Goal: Navigation & Orientation: Find specific page/section

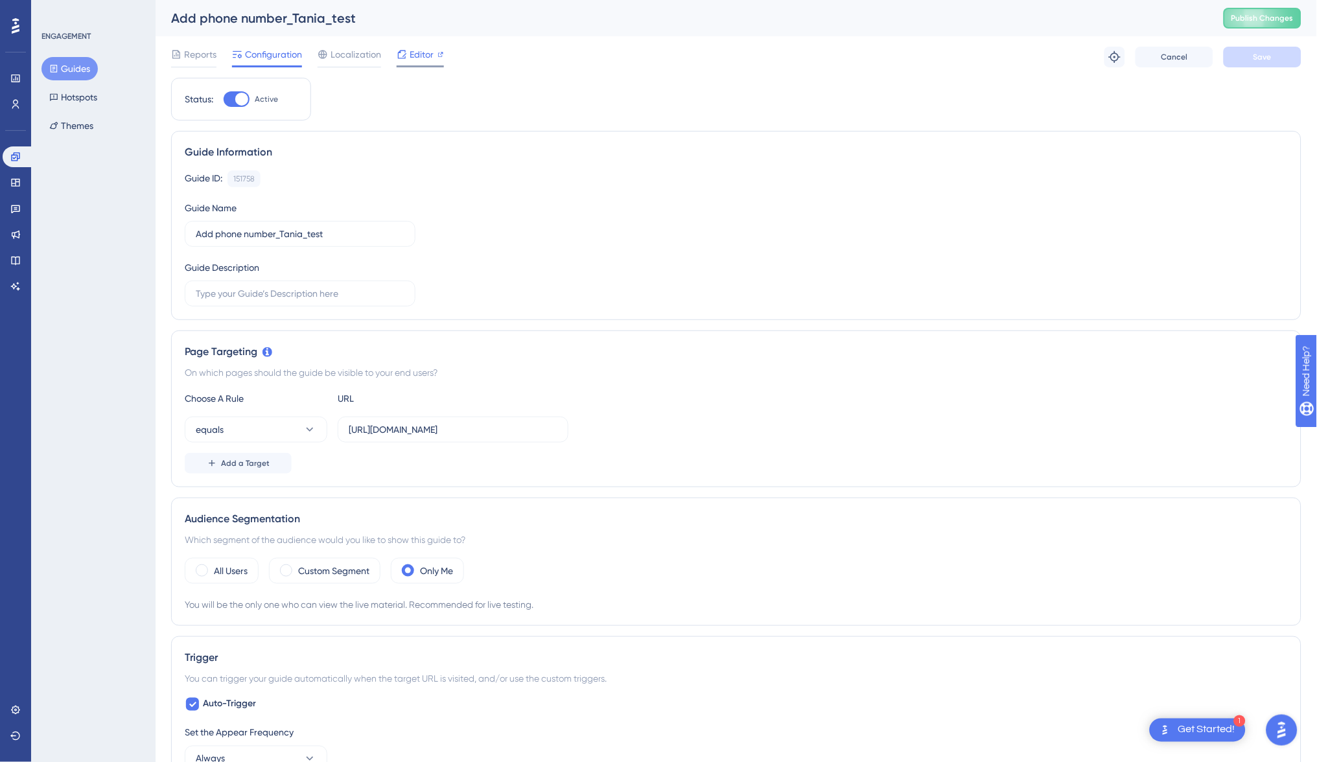
click at [411, 51] on span "Editor" at bounding box center [421, 55] width 24 height 16
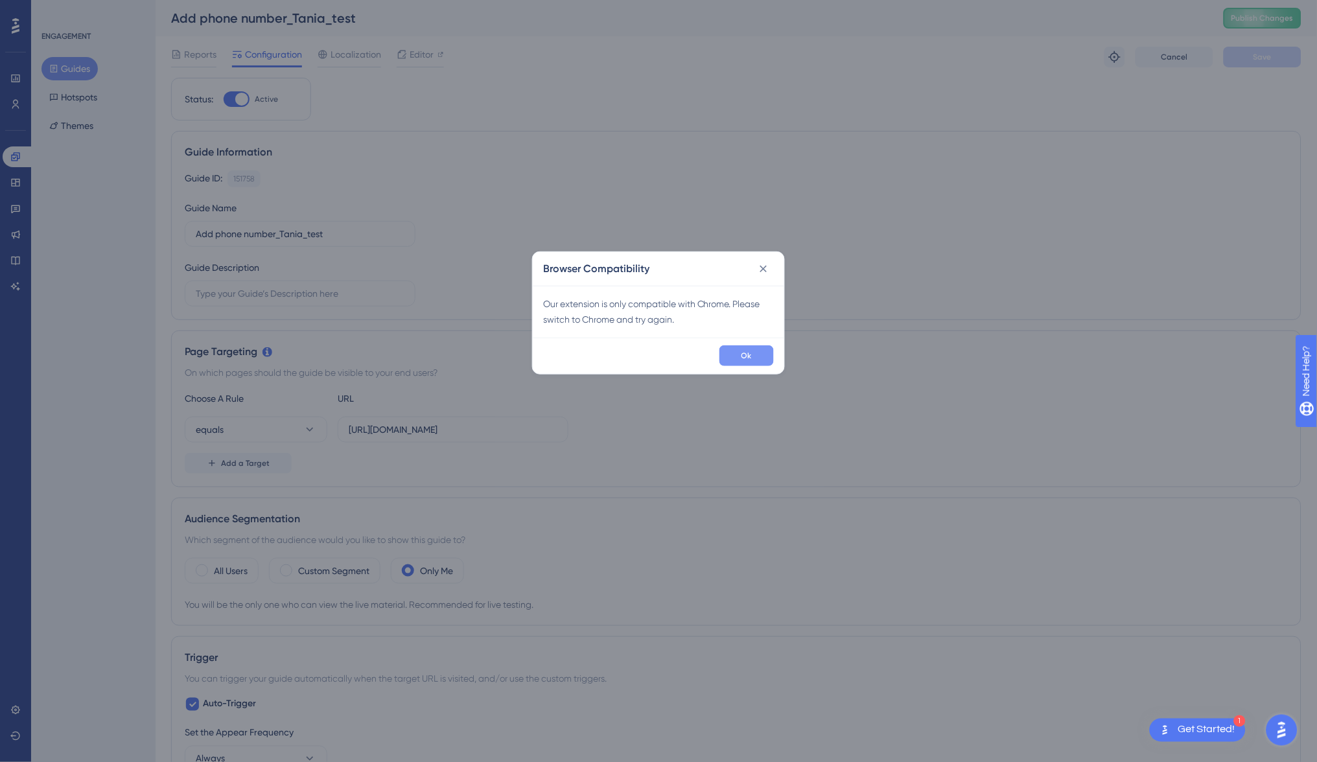
click at [765, 356] on button "Ok" at bounding box center [746, 355] width 54 height 21
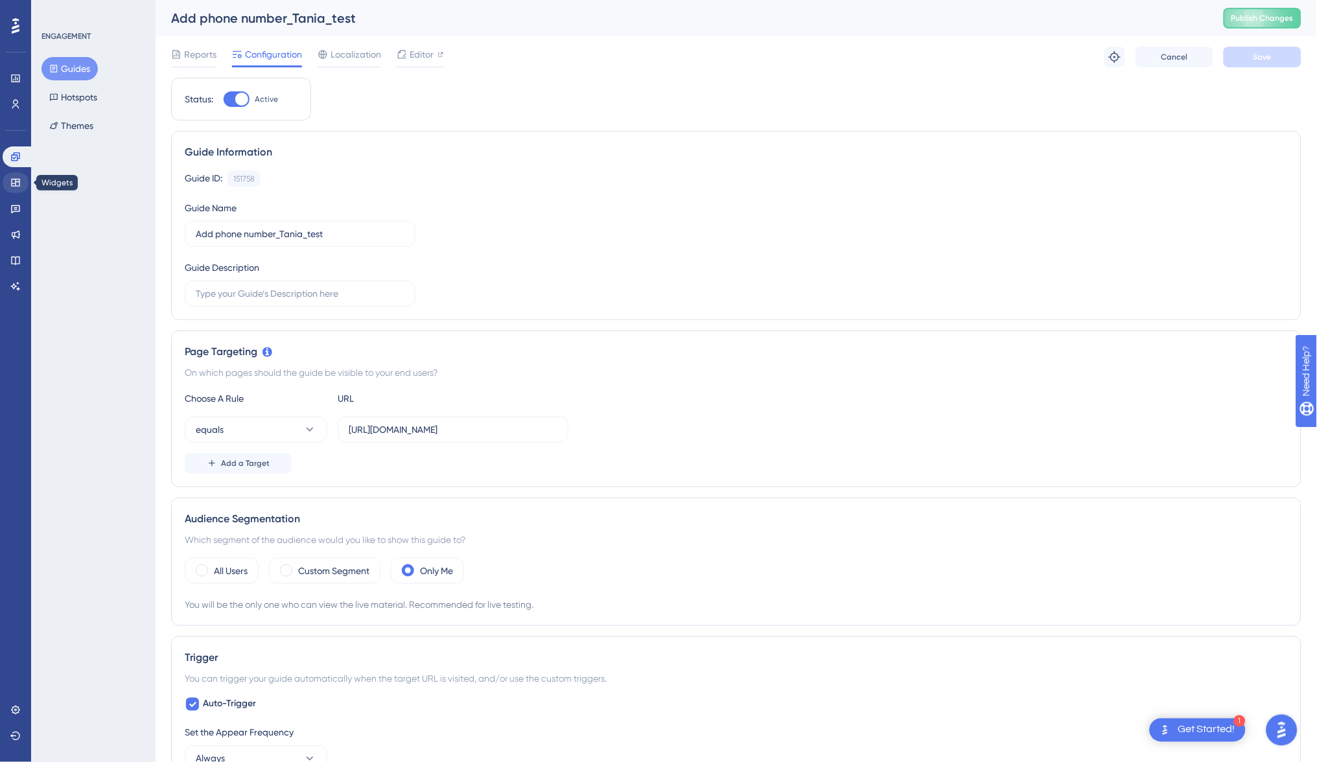
click at [10, 183] on icon at bounding box center [15, 183] width 10 height 10
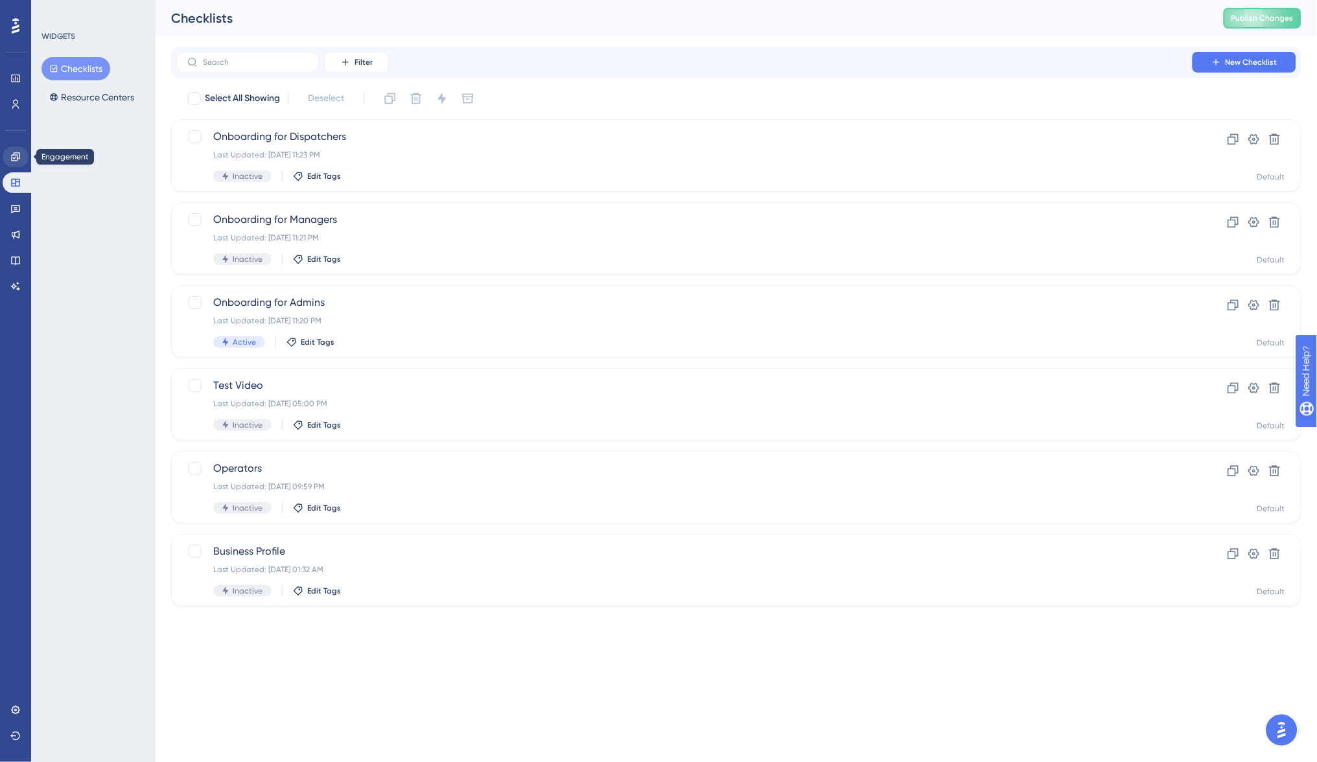
click at [10, 157] on icon at bounding box center [15, 157] width 10 height 10
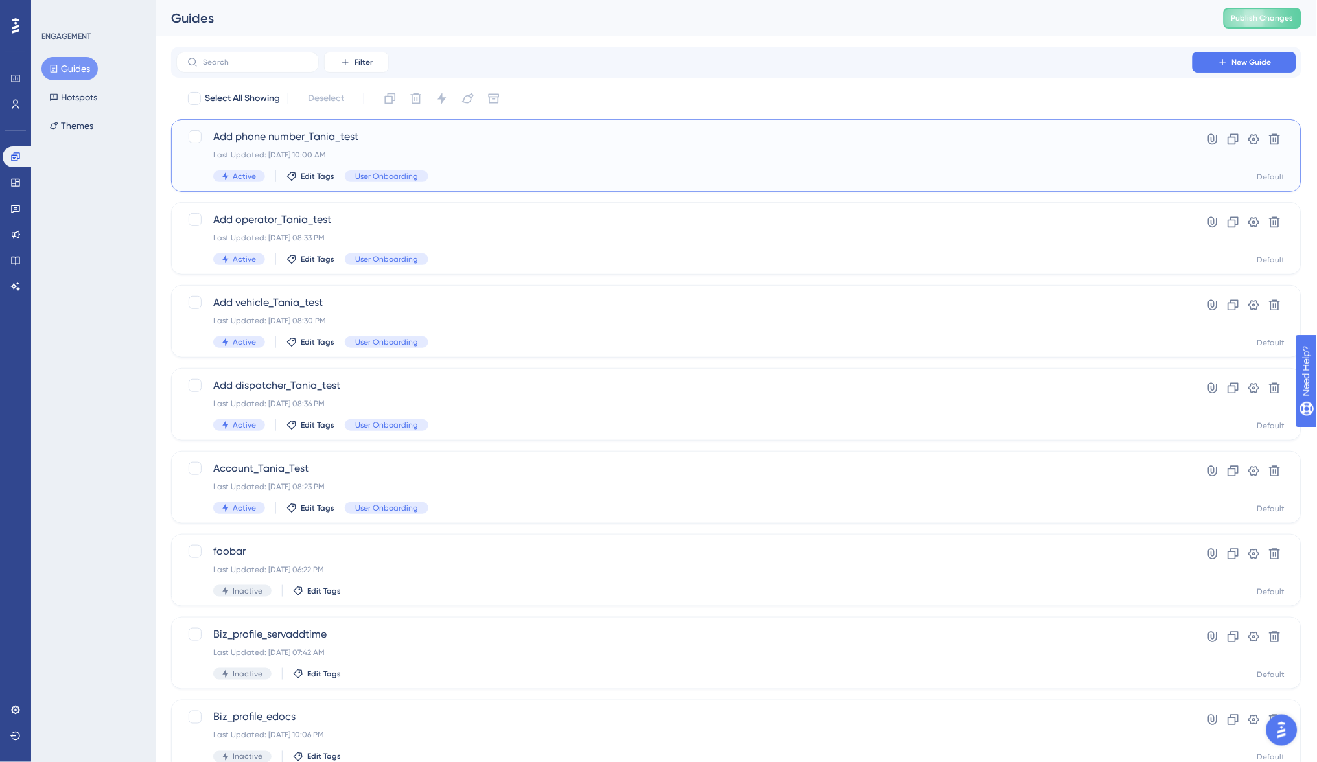
click at [304, 140] on span "Add phone number_Tania_test" at bounding box center [684, 137] width 942 height 16
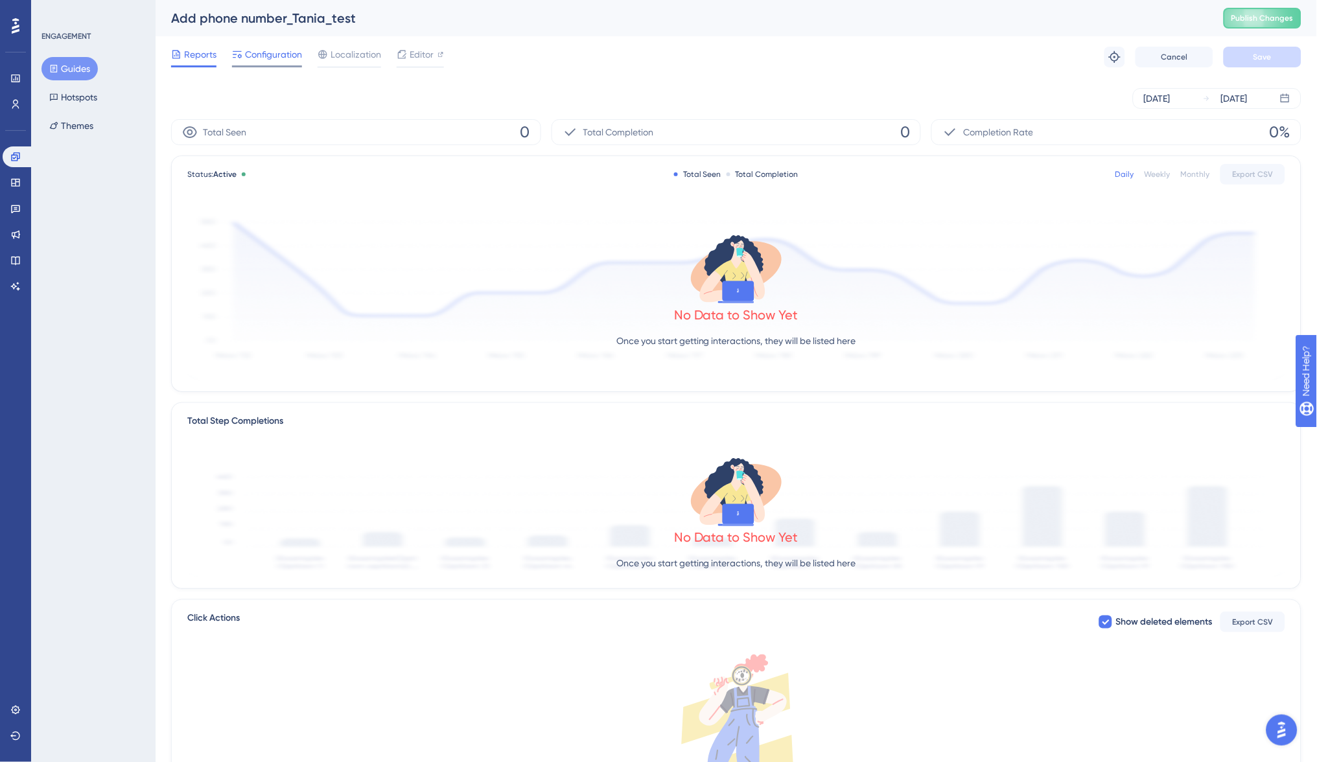
click at [260, 51] on span "Configuration" at bounding box center [273, 55] width 57 height 16
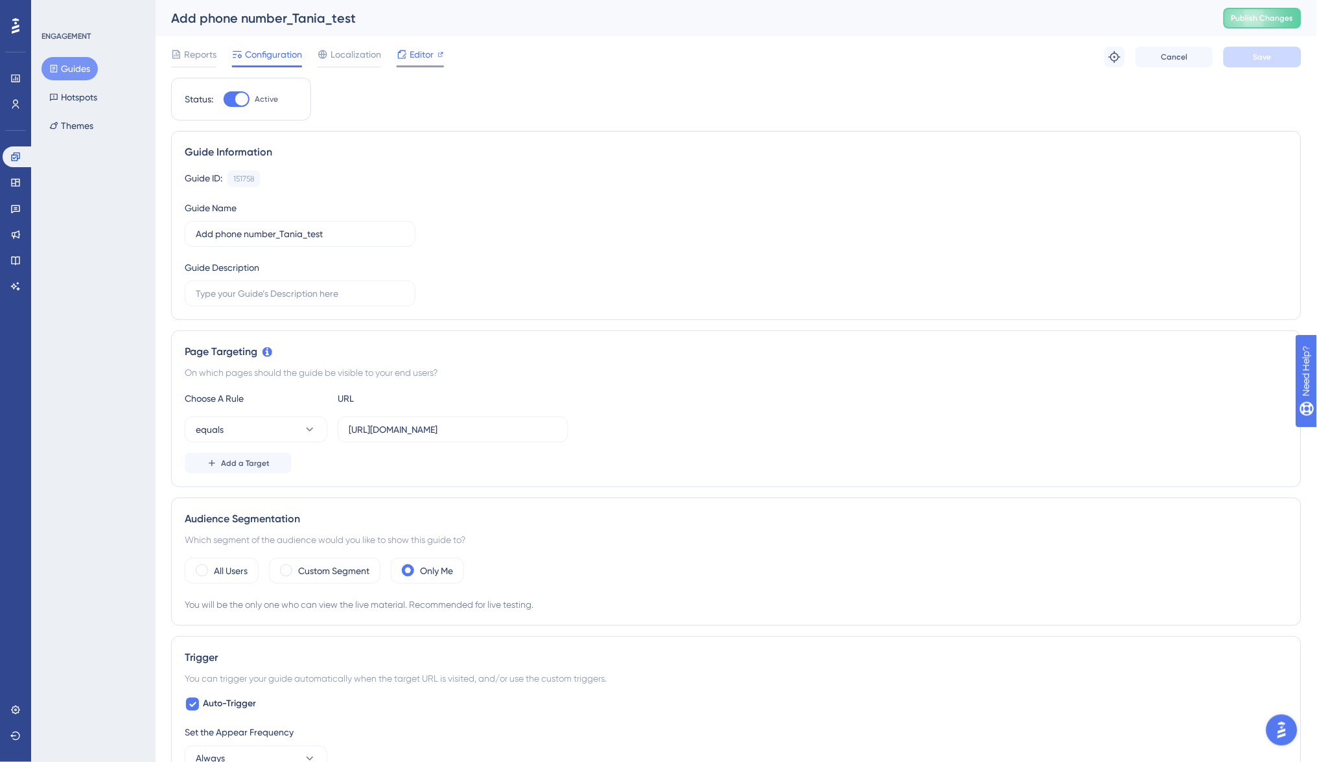
click at [414, 52] on span "Editor" at bounding box center [421, 55] width 24 height 16
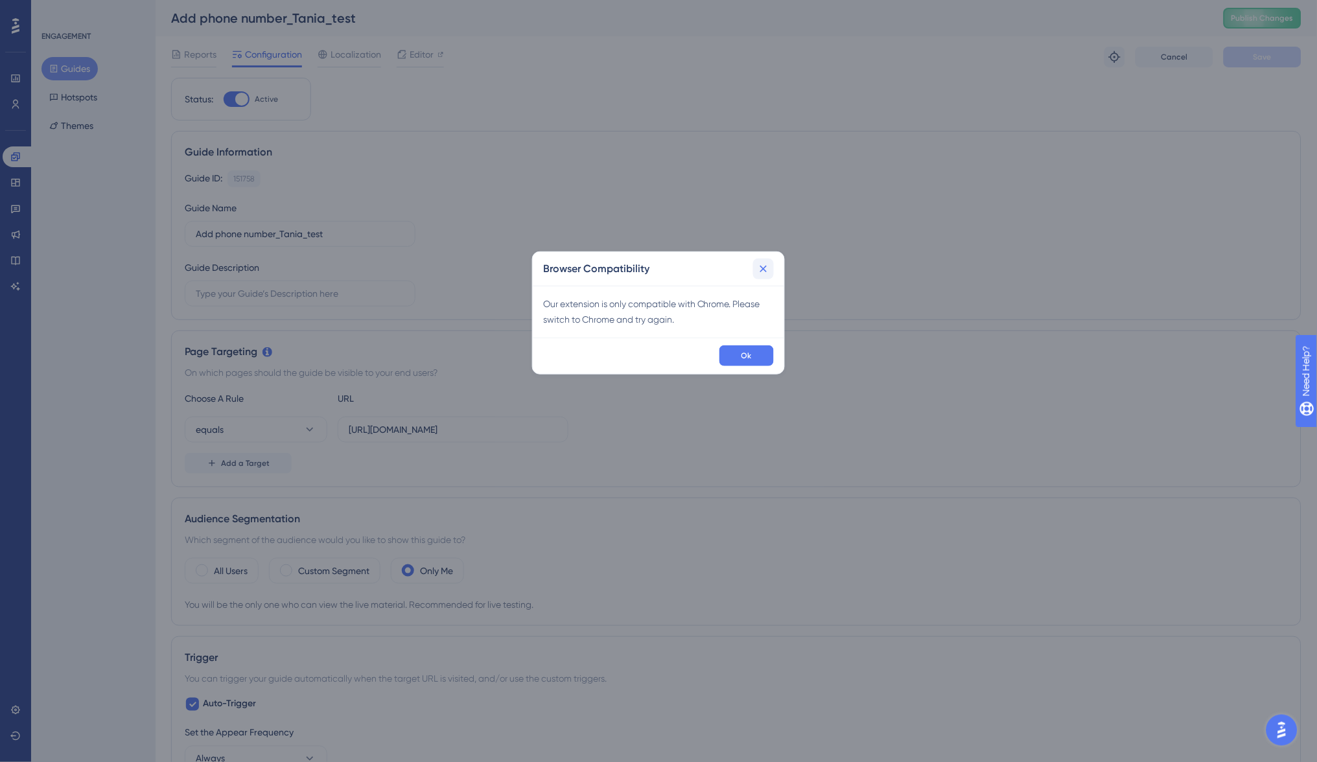
click at [772, 259] on button at bounding box center [763, 269] width 21 height 21
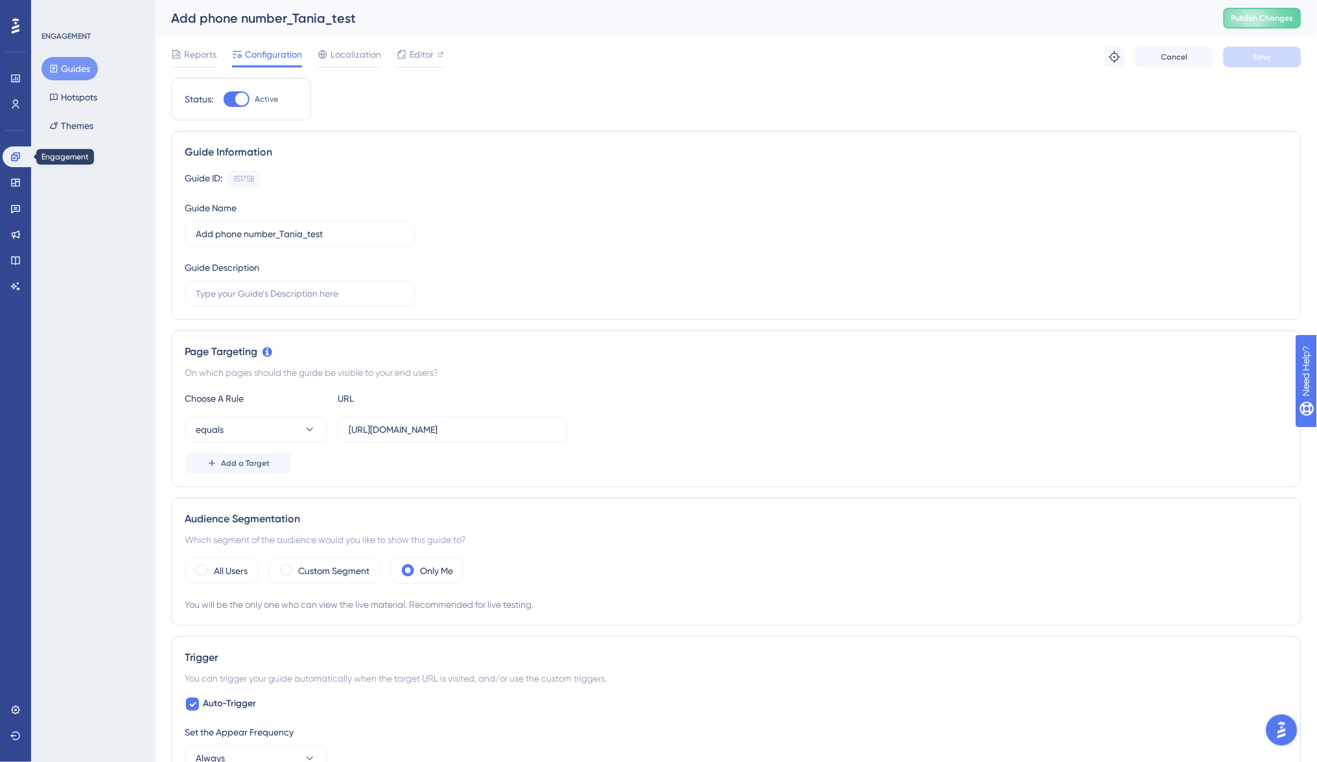
click at [12, 161] on icon at bounding box center [15, 156] width 8 height 8
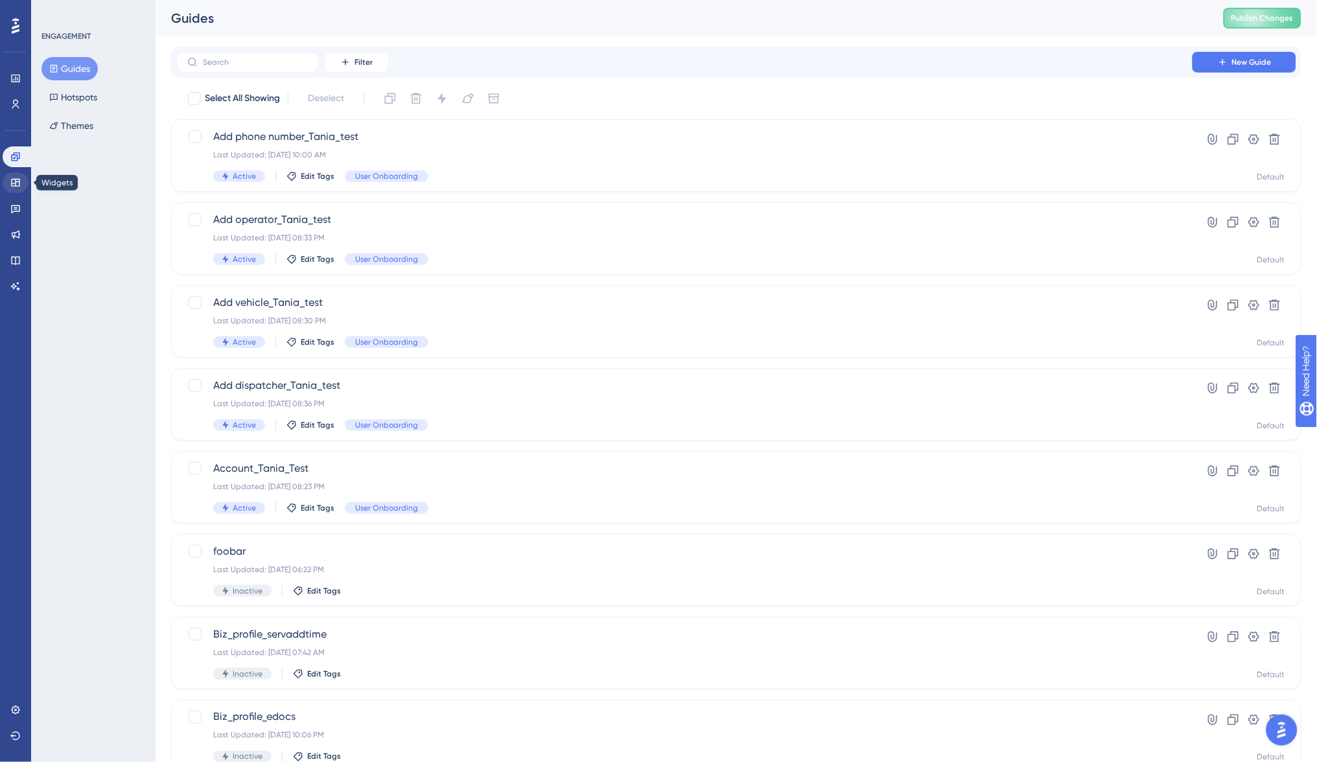
click at [10, 181] on icon at bounding box center [15, 183] width 10 height 10
